Goal: Transaction & Acquisition: Purchase product/service

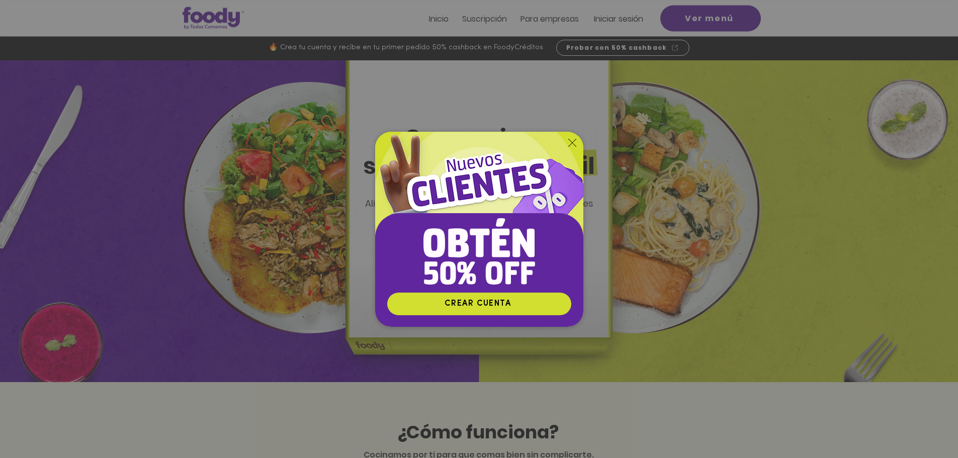
click at [570, 145] on icon "Volver al sitio" at bounding box center [572, 143] width 8 height 8
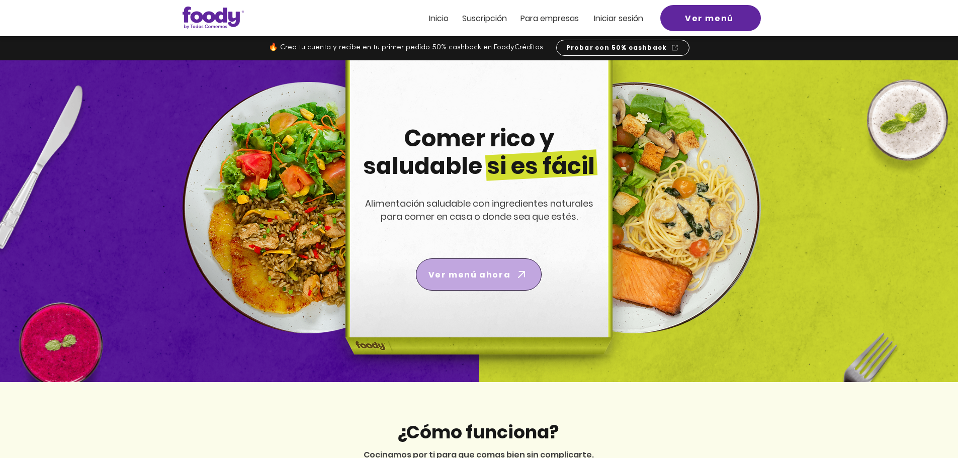
click at [476, 268] on span "Ver menú ahora" at bounding box center [469, 274] width 82 height 13
